Goal: Task Accomplishment & Management: Use online tool/utility

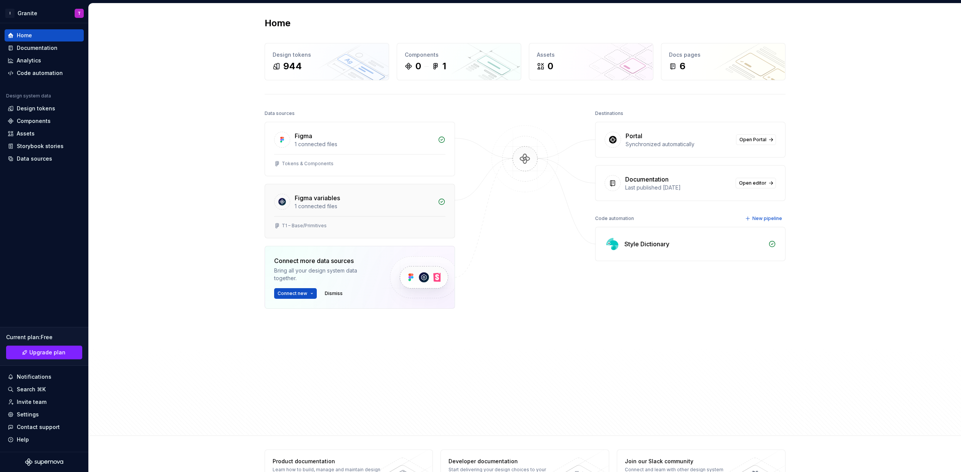
click at [323, 200] on div "Figma variables" at bounding box center [317, 198] width 45 height 9
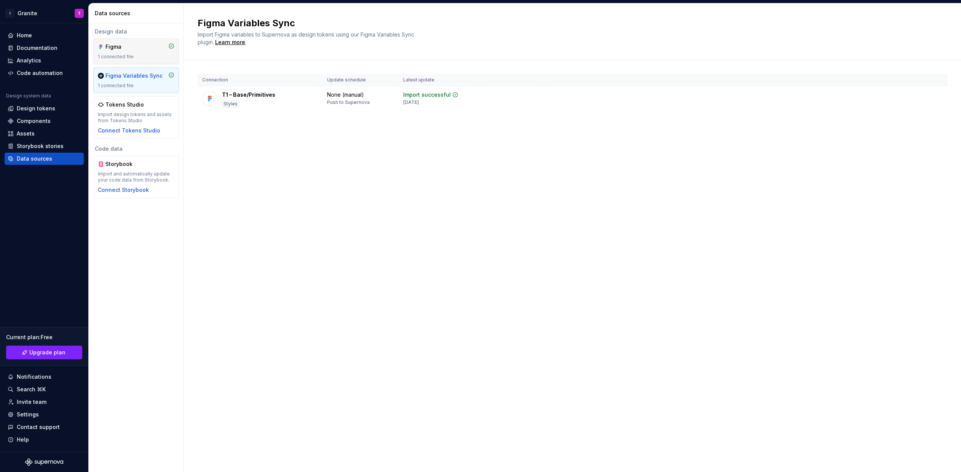
click at [120, 59] on div "1 connected file" at bounding box center [136, 57] width 77 height 6
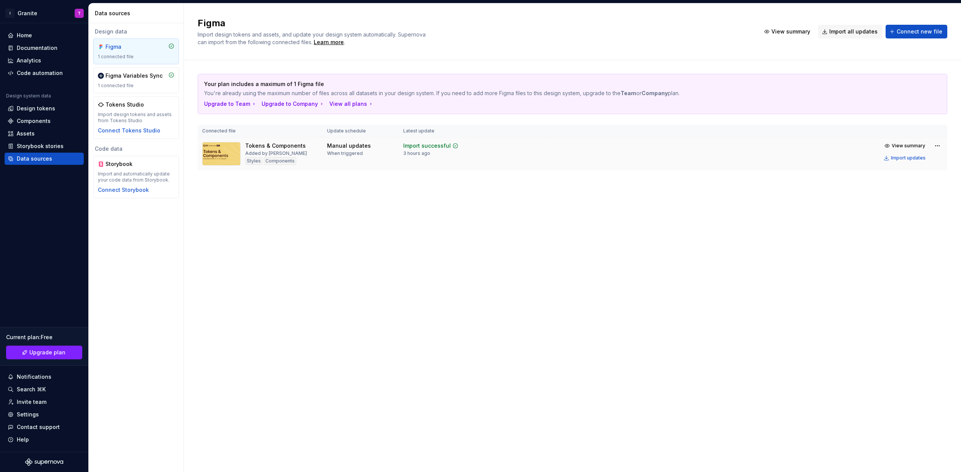
click at [333, 155] on div "When triggered" at bounding box center [345, 153] width 36 height 6
click at [125, 79] on div "Figma Variables Sync" at bounding box center [134, 76] width 57 height 8
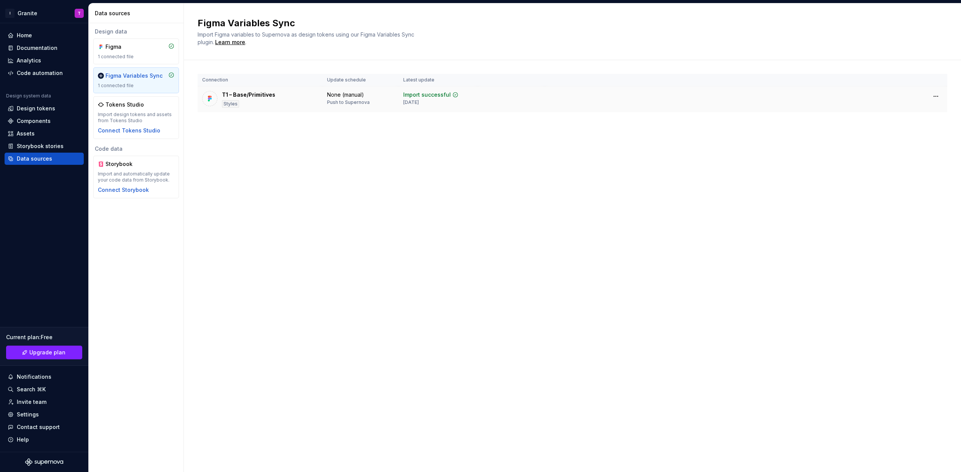
click at [269, 95] on div "T1 – Base/Primitives" at bounding box center [248, 95] width 53 height 8
click at [937, 95] on html "I Granite T Home Documentation Analytics Code automation Design system data Des…" at bounding box center [480, 236] width 961 height 472
click at [680, 111] on html "I Granite T Home Documentation Analytics Code automation Design system data Des…" at bounding box center [480, 236] width 961 height 472
click at [50, 95] on div "Design system data" at bounding box center [44, 97] width 79 height 9
click at [46, 108] on div "Design tokens" at bounding box center [36, 109] width 38 height 8
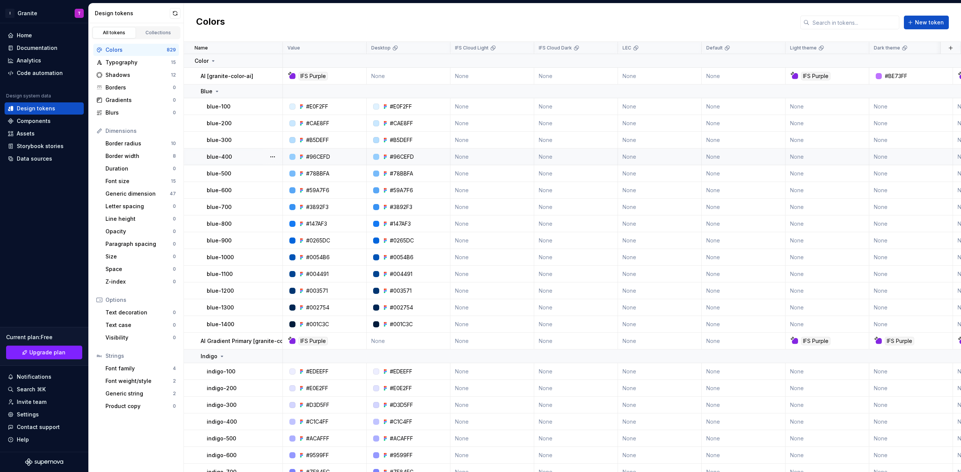
click at [403, 157] on div "#96CEFD" at bounding box center [402, 157] width 24 height 8
click at [405, 157] on div "#96CEFD" at bounding box center [402, 157] width 24 height 8
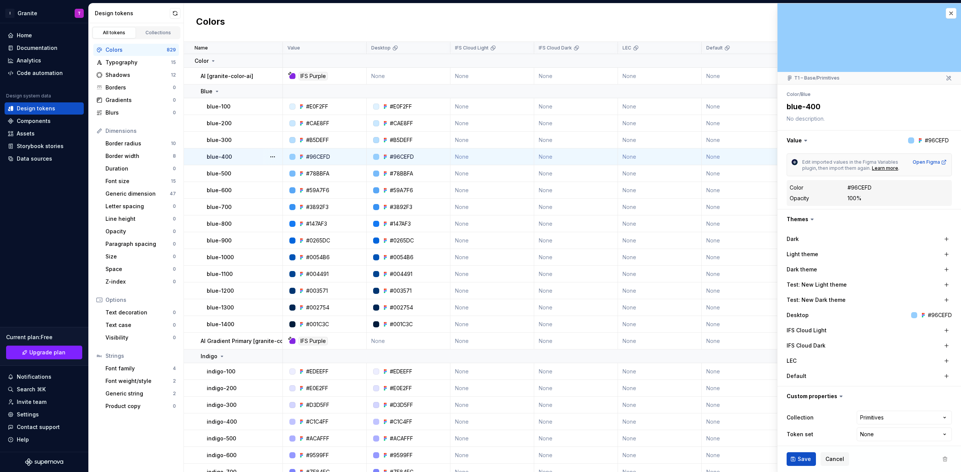
click at [802, 140] on icon at bounding box center [806, 141] width 8 height 8
click at [805, 140] on icon at bounding box center [806, 140] width 2 height 1
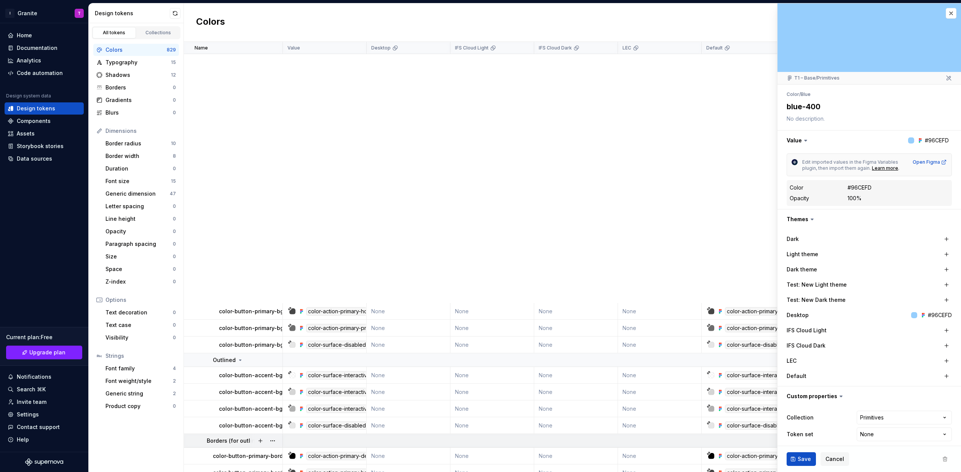
scroll to position [10031, 0]
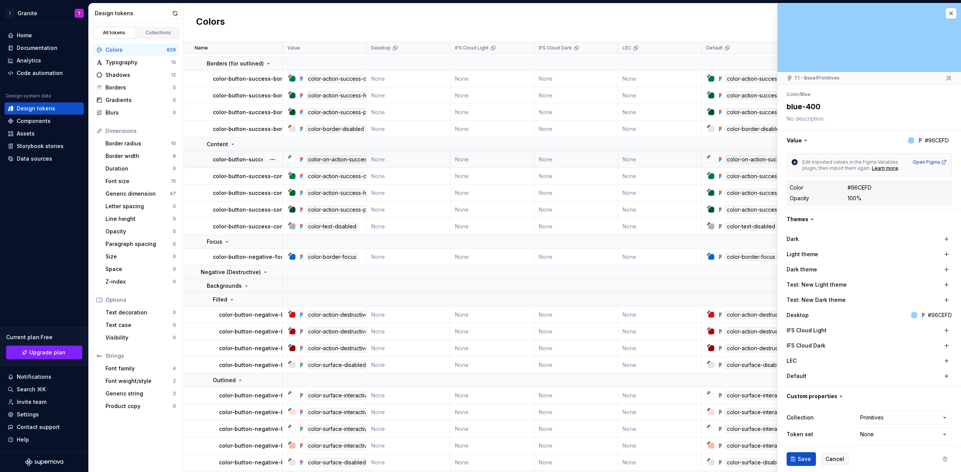
click at [328, 161] on div "color-on-action-success" at bounding box center [339, 159] width 66 height 8
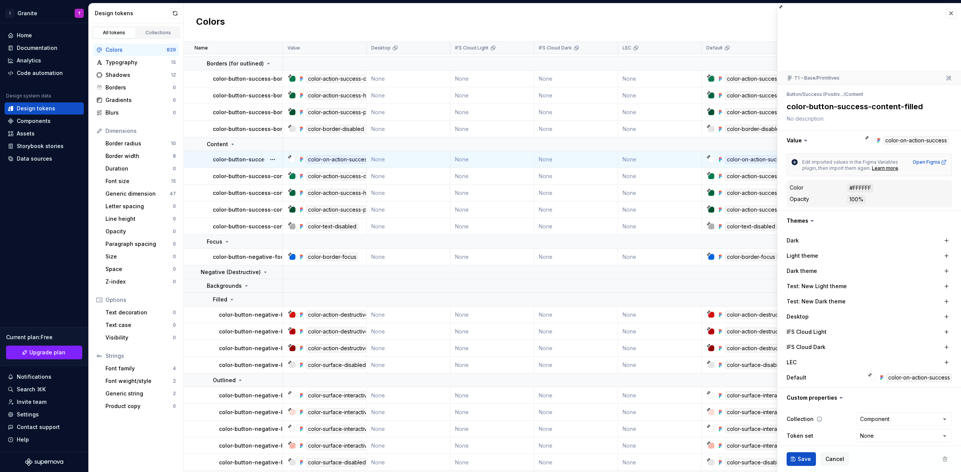
scroll to position [6, 0]
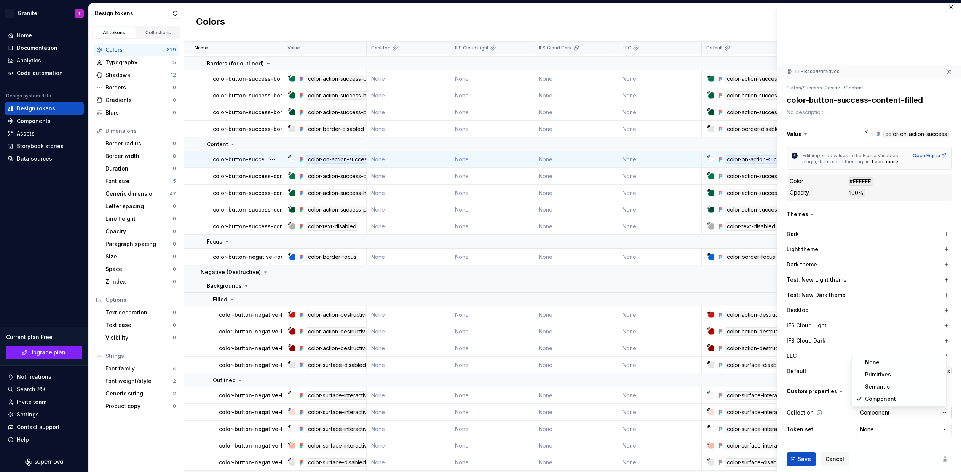
click at [873, 414] on html "I Granite T Home Documentation Analytics Code automation Design system data Des…" at bounding box center [480, 236] width 961 height 472
click at [822, 362] on html "I Granite T Home Documentation Analytics Code automation Design system data Des…" at bounding box center [480, 236] width 961 height 472
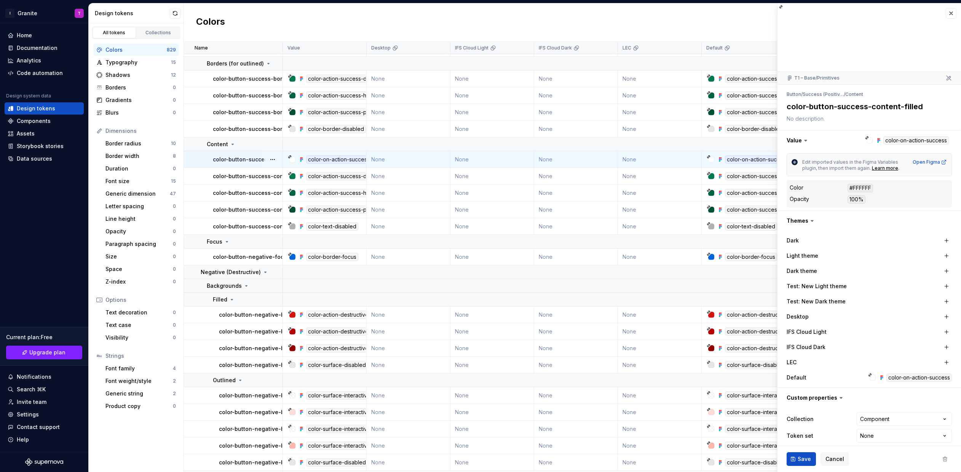
click at [801, 287] on label "Test: New Light theme" at bounding box center [817, 287] width 60 height 8
click at [809, 221] on icon at bounding box center [813, 221] width 8 height 8
click at [812, 219] on icon at bounding box center [813, 221] width 8 height 8
click at [811, 221] on icon at bounding box center [812, 221] width 2 height 1
click at [842, 168] on span "Edit imported values in the Figma Variables plugin, then import them again." at bounding box center [851, 165] width 97 height 12
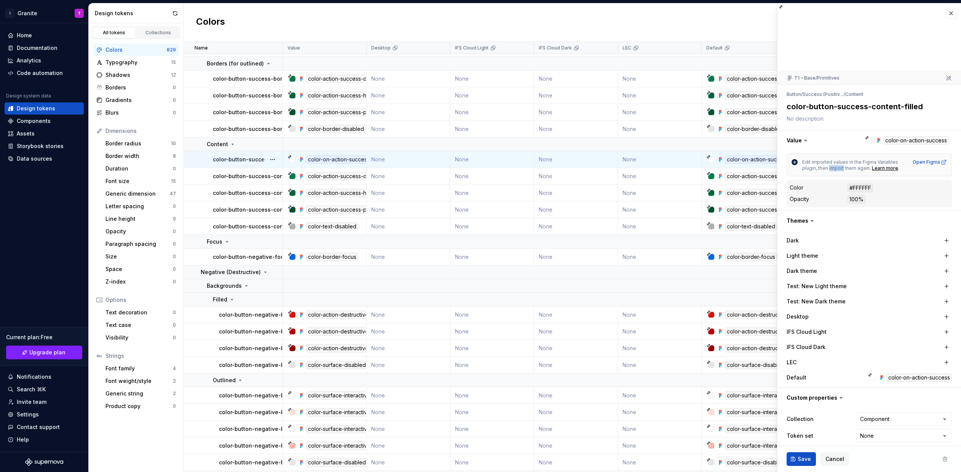
click at [842, 168] on span "Edit imported values in the Figma Variables plugin, then import them again." at bounding box center [851, 165] width 97 height 12
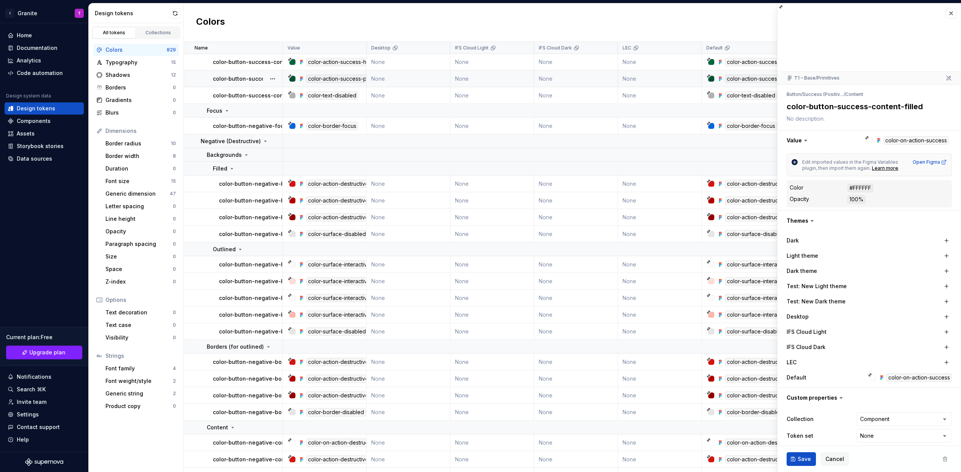
type textarea "*"
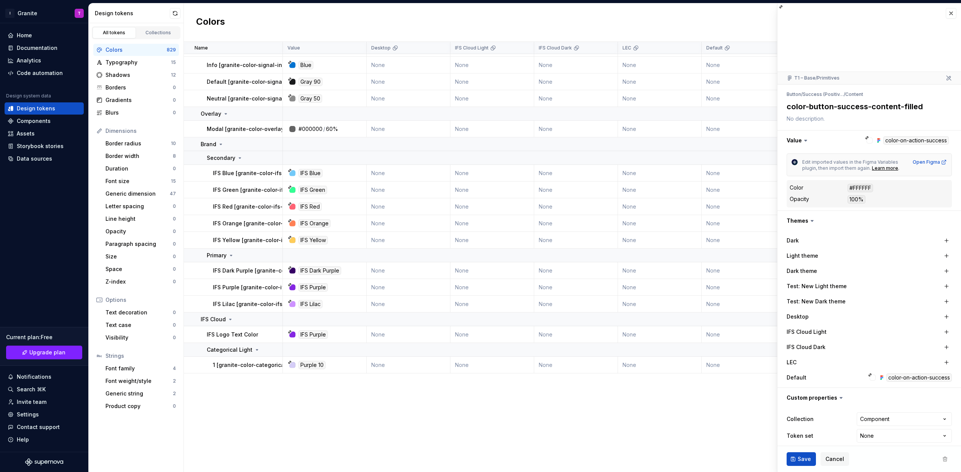
scroll to position [7364, 0]
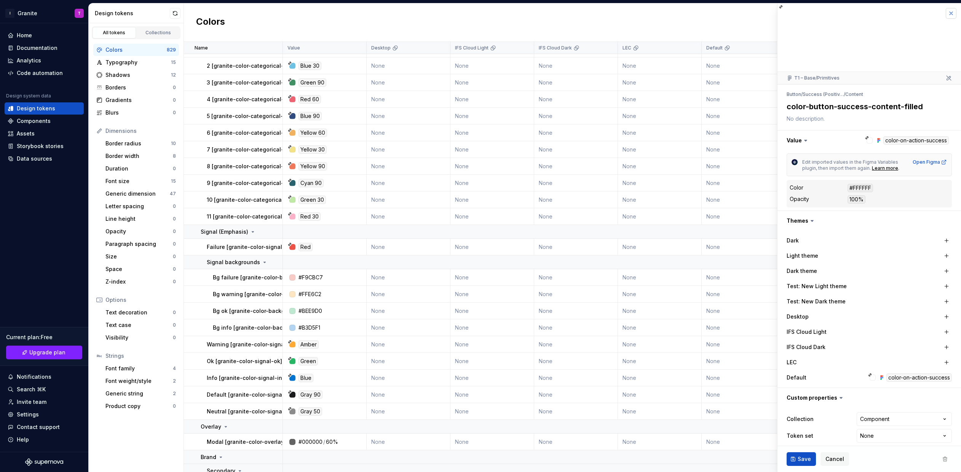
click at [946, 13] on button "button" at bounding box center [951, 13] width 11 height 11
